Goal: Check status

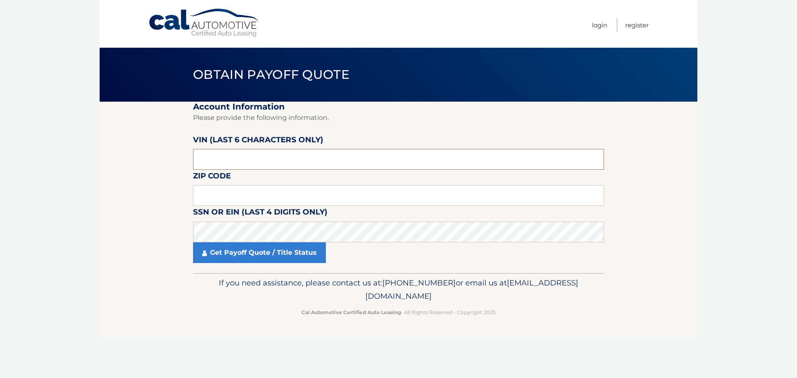
click at [360, 158] on input "text" at bounding box center [398, 159] width 411 height 21
type input "707837"
click at [357, 193] on input "text" at bounding box center [398, 195] width 411 height 21
type input "07950"
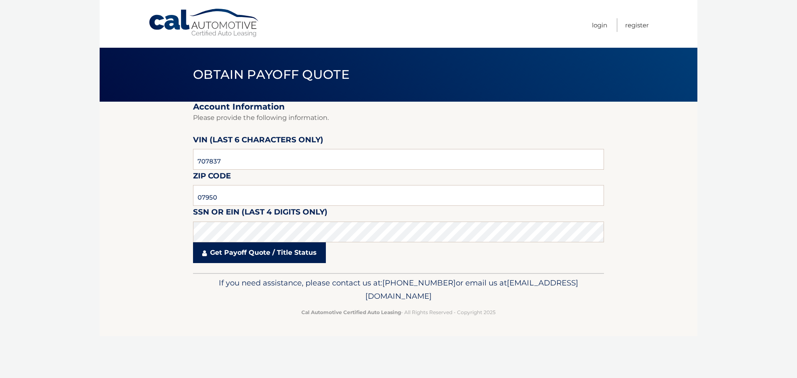
click at [255, 260] on link "Get Payoff Quote / Title Status" at bounding box center [259, 252] width 133 height 21
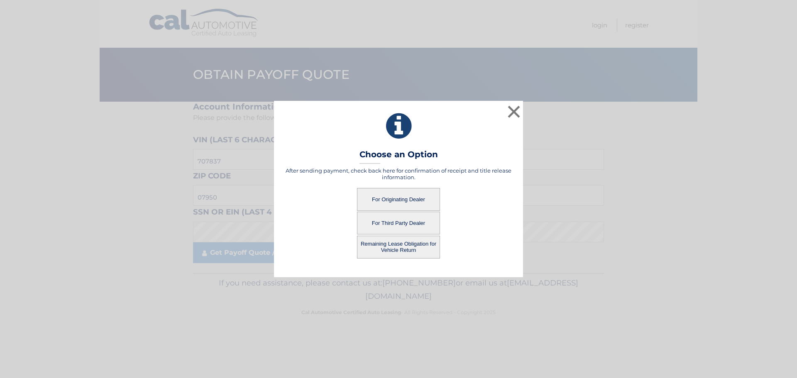
click at [421, 199] on button "For Originating Dealer" at bounding box center [398, 199] width 83 height 23
click at [393, 200] on button "For Originating Dealer" at bounding box center [398, 199] width 83 height 23
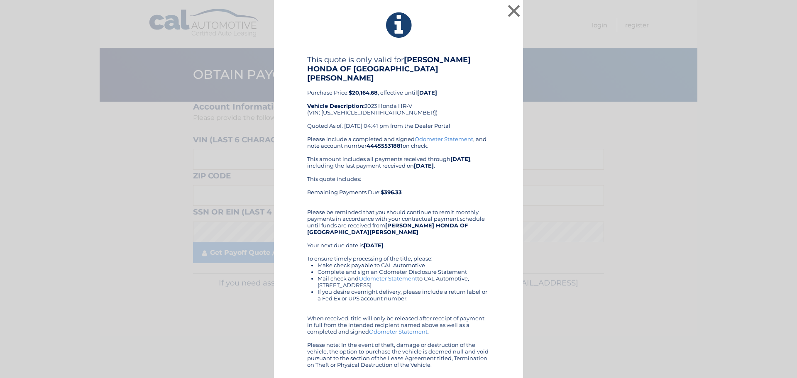
click at [339, 105] on div "This quote is only valid for PAUL MILLER HONDA OF WEST CALDWELL Purchase Price:…" at bounding box center [398, 95] width 183 height 81
copy div "3CZRZ2H34PM707837"
